Goal: Transaction & Acquisition: Purchase product/service

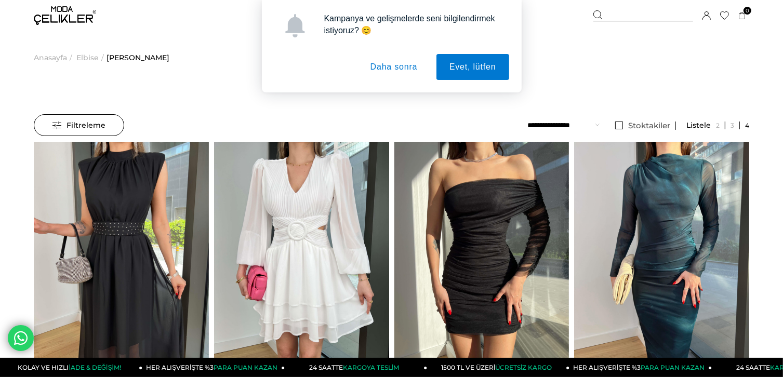
click at [384, 64] on button "Daha sonra" at bounding box center [393, 67] width 73 height 26
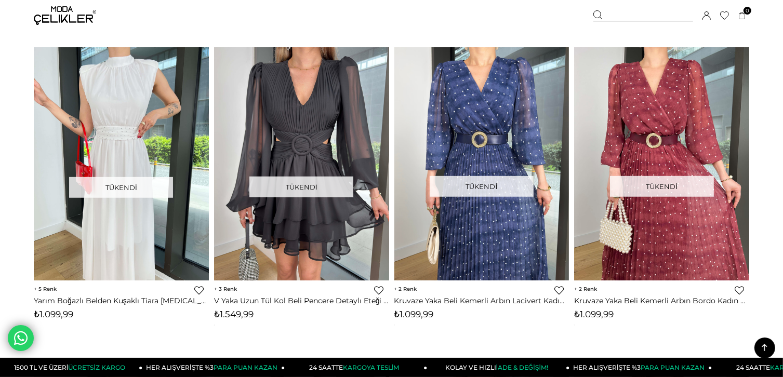
scroll to position [741, 0]
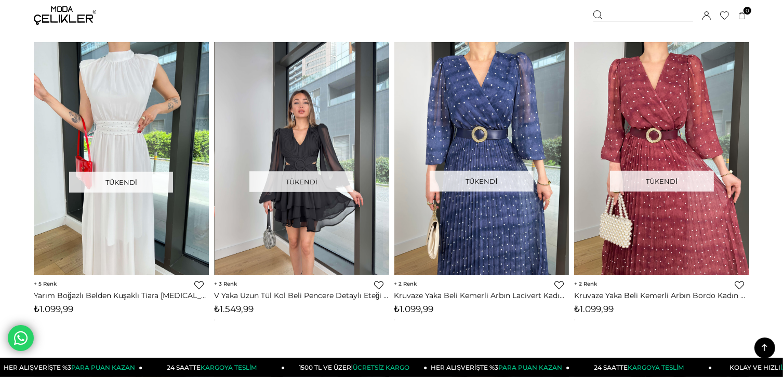
click at [302, 152] on img at bounding box center [301, 158] width 175 height 233
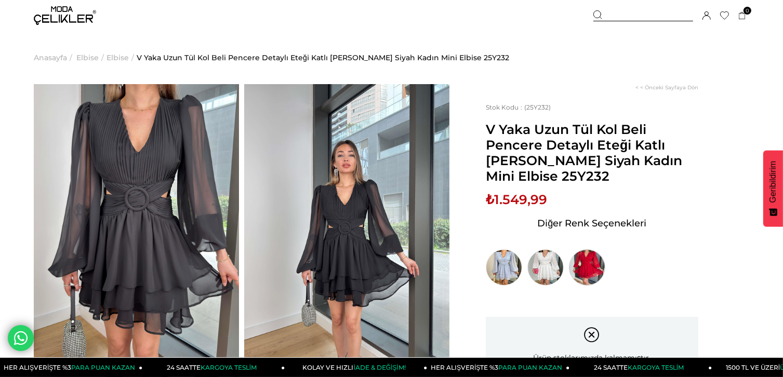
click at [590, 249] on img at bounding box center [587, 267] width 36 height 36
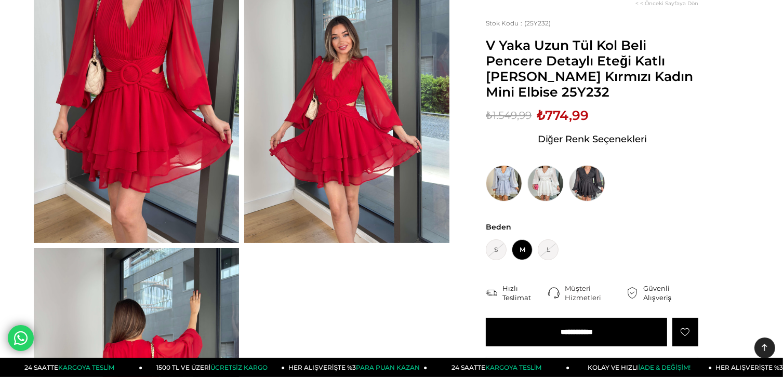
scroll to position [94, 0]
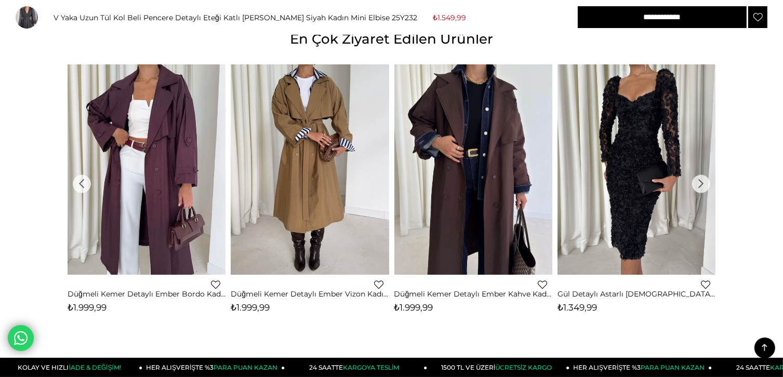
scroll to position [1516, 0]
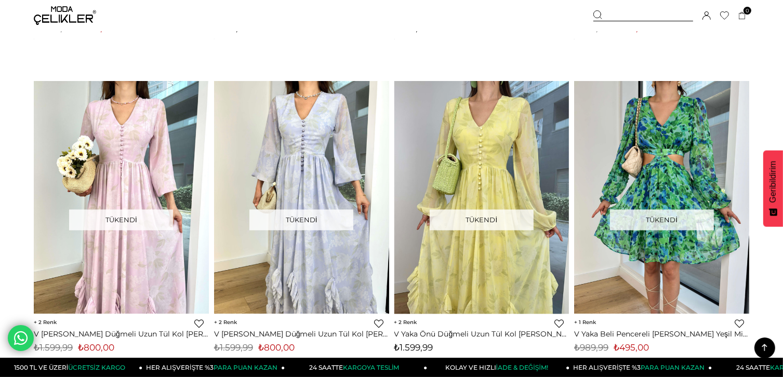
scroll to position [592, 0]
